Goal: Information Seeking & Learning: Learn about a topic

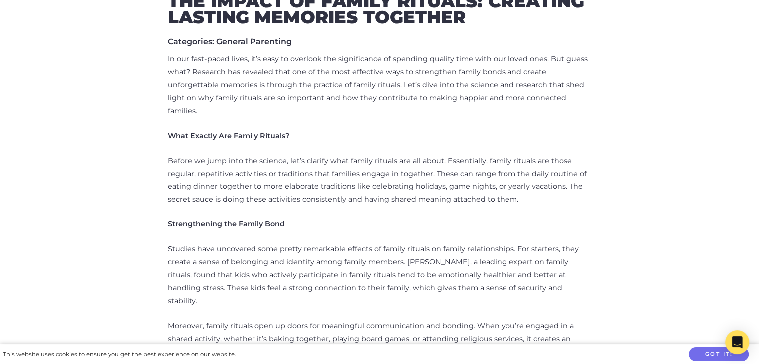
scroll to position [422, 0]
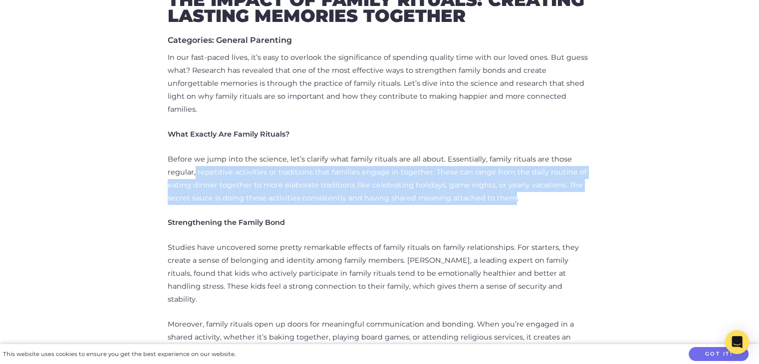
drag, startPoint x: 511, startPoint y: 188, endPoint x: 195, endPoint y: 159, distance: 317.2
click at [195, 159] on p "Before we jump into the science, let’s clarify what family rituals are all abou…" at bounding box center [380, 179] width 424 height 52
click at [237, 173] on p "Before we jump into the science, let’s clarify what family rituals are all abou…" at bounding box center [380, 179] width 424 height 52
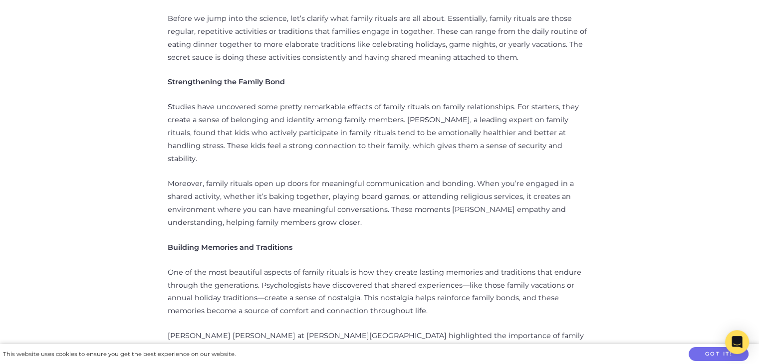
scroll to position [563, 0]
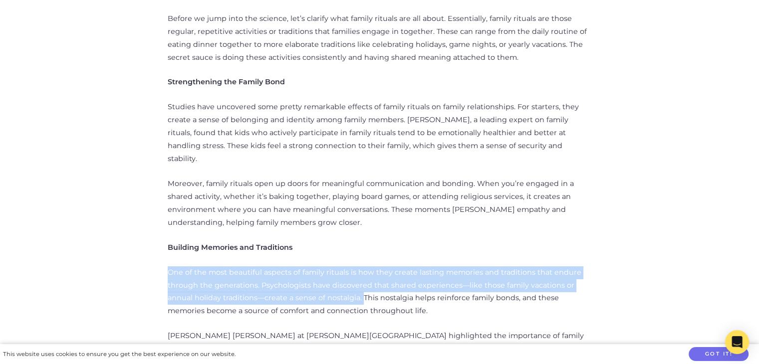
drag, startPoint x: 362, startPoint y: 274, endPoint x: 165, endPoint y: 248, distance: 198.9
copy p "One of the most beautiful aspects of family rituals is how they create lasting …"
